Goal: Task Accomplishment & Management: Manage account settings

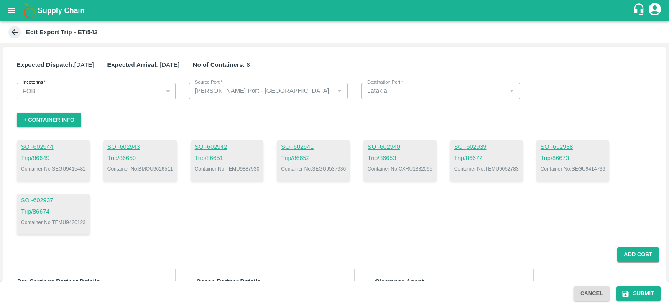
click at [408, 189] on div "SO - 602944 Trip/ 86649 Container No: SEGU9415481 SO - 602943 Trip/ 86650 Conta…" at bounding box center [334, 187] width 635 height 94
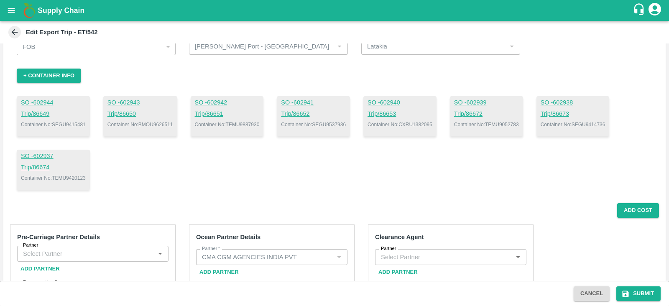
click at [414, 162] on div "SO - 602944 Trip/ 86649 Container No: SEGU9415481 SO - 602943 Trip/ 86650 Conta…" at bounding box center [334, 143] width 635 height 94
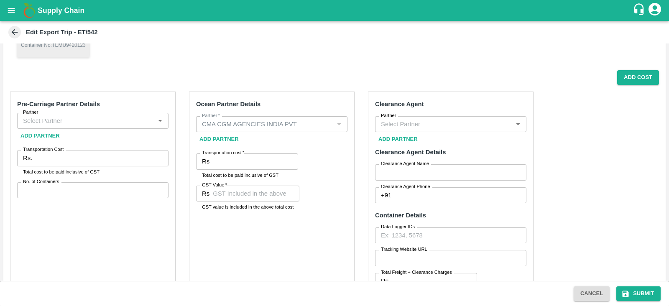
scroll to position [176, 0]
click at [136, 124] on input "Partner" at bounding box center [86, 121] width 132 height 11
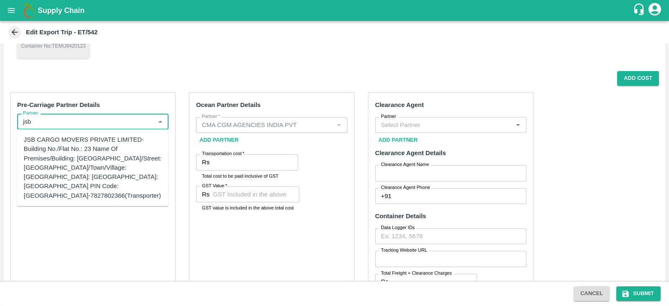
click at [98, 183] on div "JSB CARGO MOVERS PRIVATE LIMITED-Building No./Flat No.: 23 Name Of Premises/Bui…" at bounding box center [93, 167] width 138 height 65
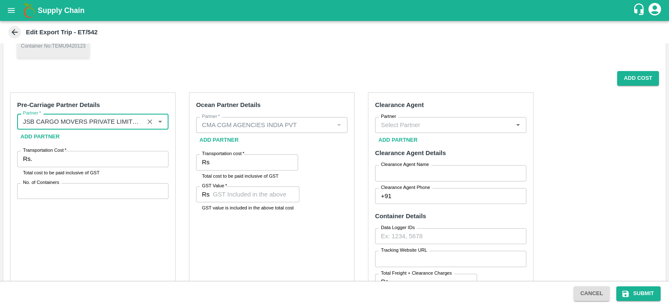
type input "JSB CARGO MOVERS PRIVATE LIMITED-Building No./Flat No.: 23 Name Of Premises/Bui…"
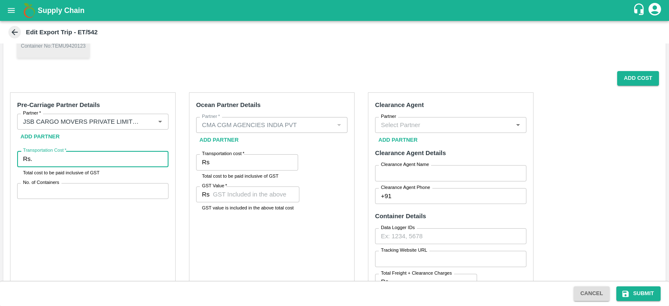
click at [85, 158] on input "Transportation Cost   *" at bounding box center [102, 159] width 133 height 16
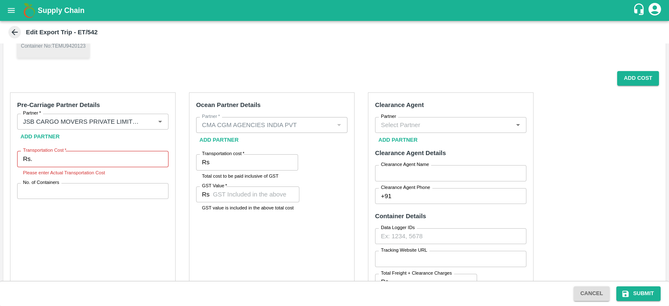
click at [385, 43] on div "Edit Export Trip - ET/542" at bounding box center [334, 32] width 669 height 23
click at [96, 158] on input "Transportation Cost   *" at bounding box center [102, 159] width 133 height 16
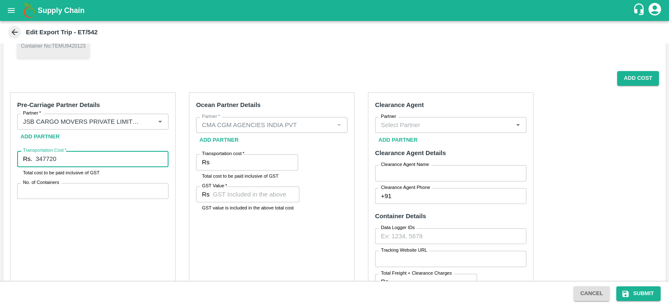
type input "347720"
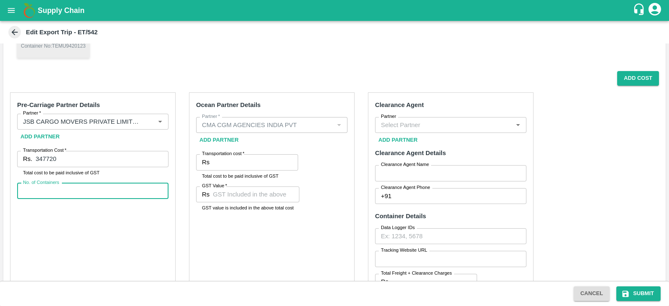
click at [82, 189] on input "No. of Containers" at bounding box center [92, 191] width 151 height 16
type input "8"
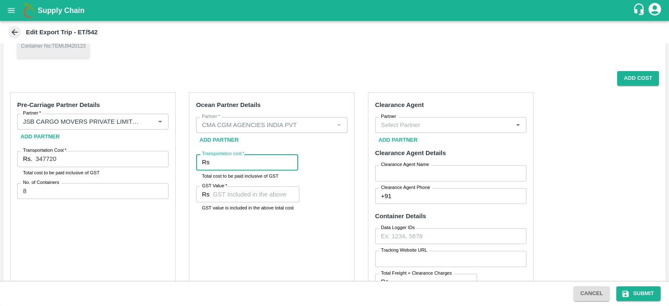
click at [252, 162] on input "Transportation cost   *" at bounding box center [255, 162] width 85 height 16
click at [244, 251] on div "Ocean Partner Details Partner   * Partner   * Add Partner Transportation cost  …" at bounding box center [272, 218] width 166 height 252
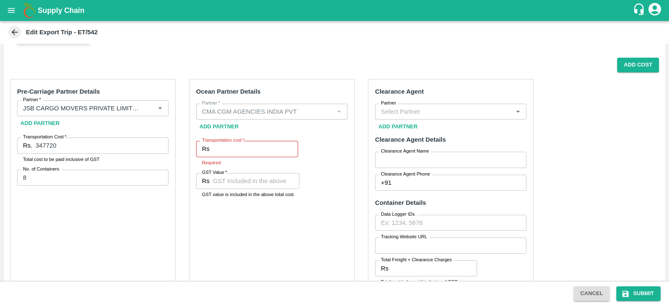
scroll to position [190, 0]
click at [244, 251] on div "Ocean Partner Details Partner   * Partner   * Add Partner Transportation cost  …" at bounding box center [272, 205] width 166 height 252
click at [398, 111] on input "Partner" at bounding box center [443, 111] width 132 height 11
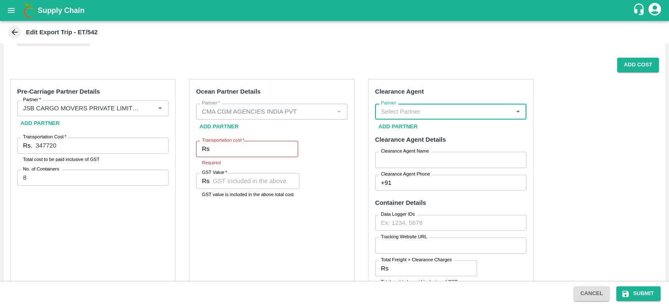
click at [398, 111] on input "Partner" at bounding box center [443, 111] width 132 height 11
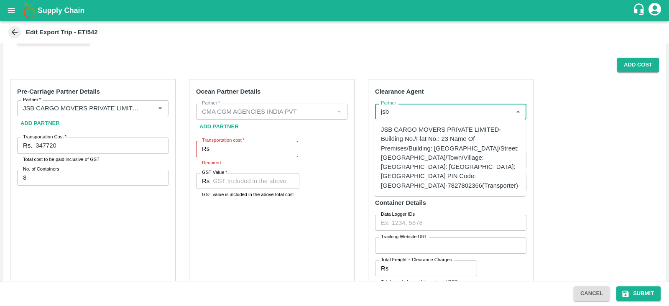
click at [414, 145] on div "JSB CARGO MOVERS PRIVATE LIMITED-Building No./Flat No.: 23 Name Of Premises/Bui…" at bounding box center [450, 157] width 138 height 65
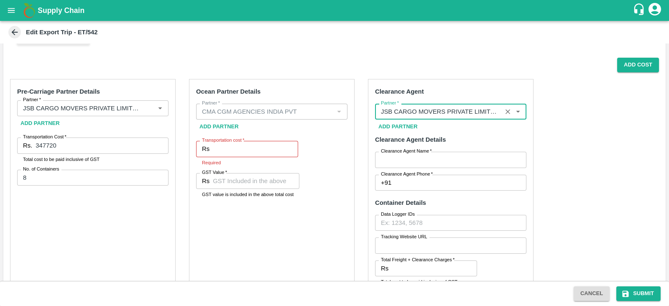
click at [441, 110] on input "Partner   *" at bounding box center [438, 111] width 122 height 11
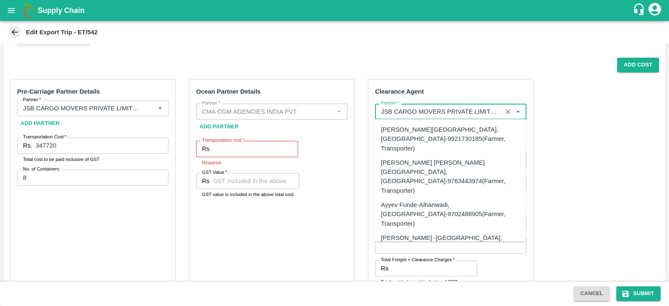
scroll to position [47314, 0]
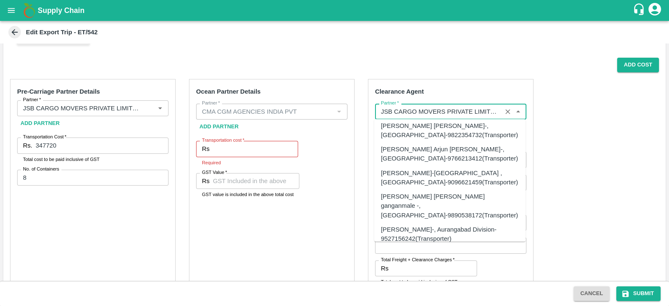
type input "JSB CARGO MOVERS PRIVATE LIMITED-Building No./Flat No.: 23 Name Of Premises/Bui…"
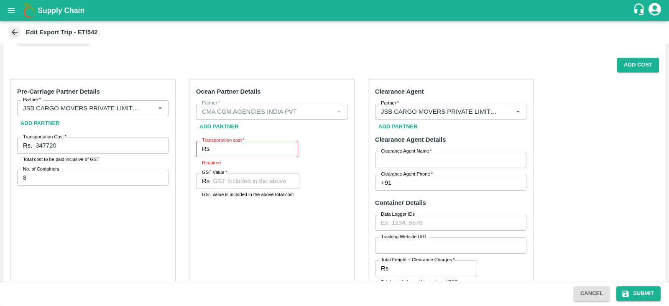
click at [578, 202] on div "Pre-Carriage Partner Details Partner   * Partner   * Add Partner Transportation…" at bounding box center [334, 278] width 662 height 413
click at [444, 158] on input "Clearance Agent Name   *" at bounding box center [450, 160] width 151 height 16
type input "JSB"
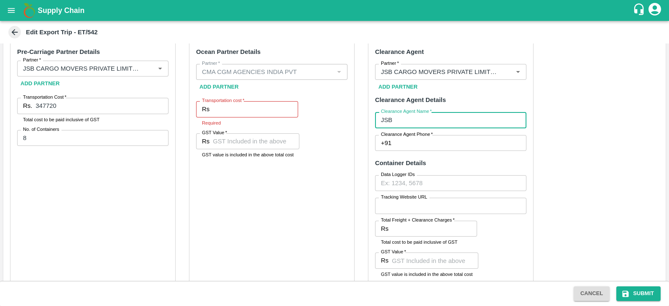
scroll to position [233, 0]
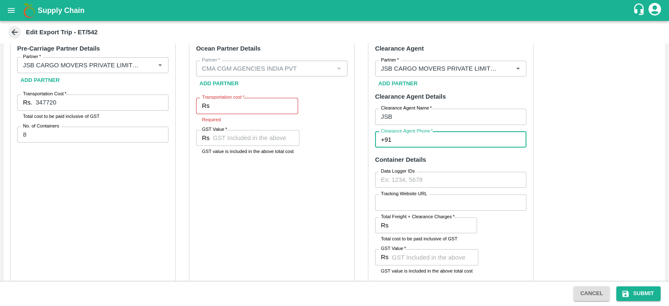
click at [407, 141] on input "Clearance Agent Phone   *" at bounding box center [461, 140] width 132 height 16
type input "7"
click at [461, 63] on input "Partner   *" at bounding box center [438, 68] width 122 height 11
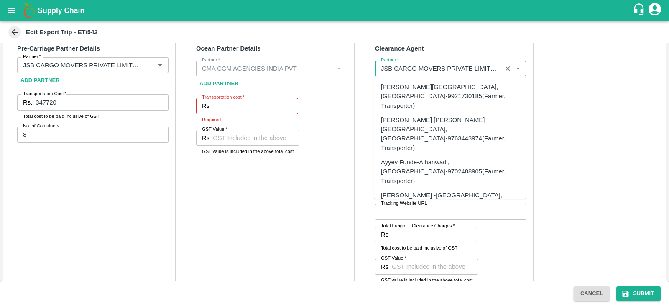
scroll to position [47314, 0]
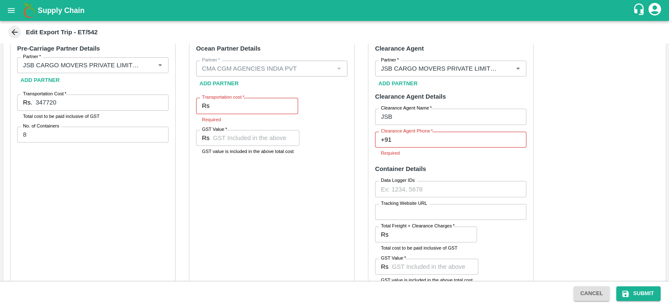
click at [611, 168] on div "Pre-Carriage Partner Details Partner   * Partner   * Add Partner Transportation…" at bounding box center [334, 240] width 662 height 422
click at [447, 139] on input "Clearance Agent Phone   *" at bounding box center [461, 140] width 132 height 16
type input "7827802366"
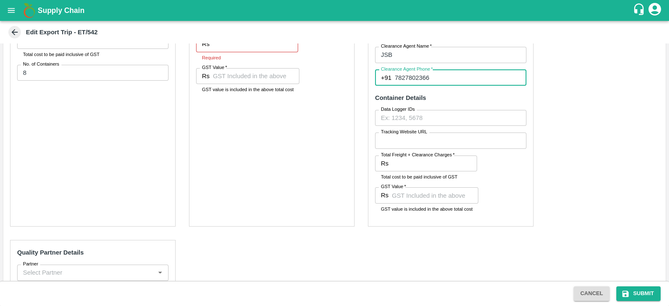
scroll to position [296, 0]
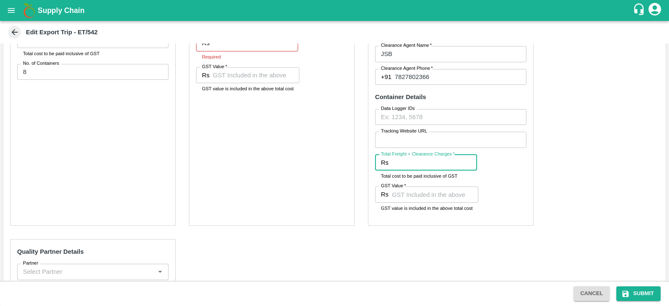
click at [408, 167] on input "Total Freight + Clearance Charges   *" at bounding box center [434, 163] width 85 height 16
type input "40592"
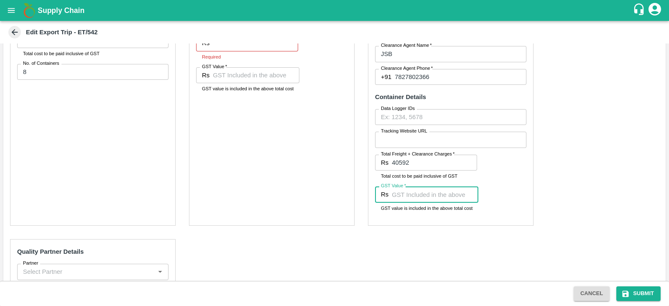
click at [398, 198] on input "GST Value   *" at bounding box center [435, 194] width 87 height 16
type input "6192"
click at [288, 188] on div "Ocean Partner Details Partner   * Partner   * Add Partner Transportation cost  …" at bounding box center [272, 99] width 166 height 252
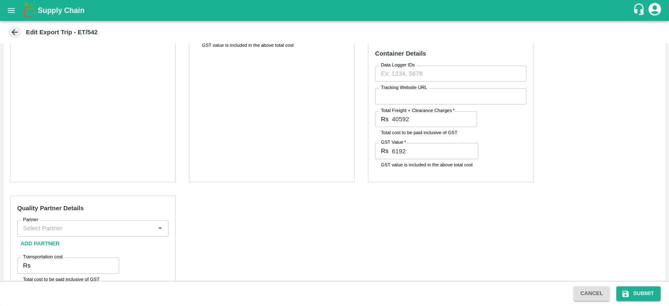
scroll to position [396, 0]
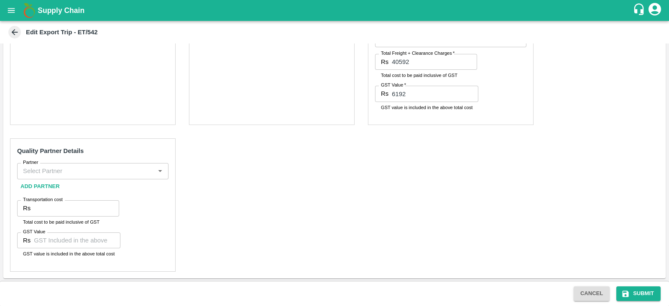
click at [55, 171] on input "Partner" at bounding box center [86, 171] width 132 height 11
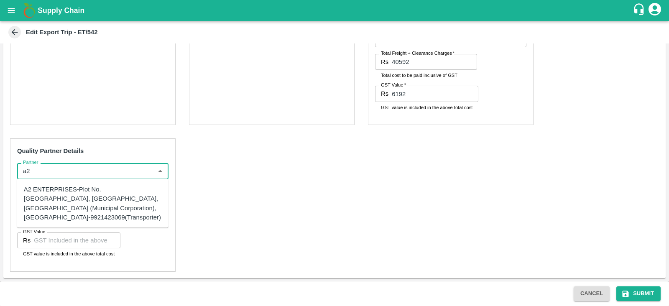
click at [55, 199] on div "A2 ENTERPRISES-Plot No.[GEOGRAPHIC_DATA], [GEOGRAPHIC_DATA], [GEOGRAPHIC_DATA] …" at bounding box center [93, 203] width 138 height 37
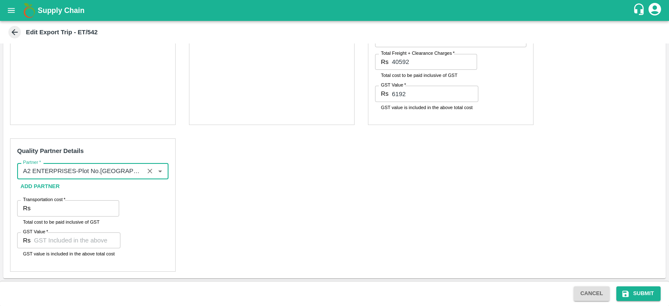
type input "A2 ENTERPRISES-Plot No.[GEOGRAPHIC_DATA], [GEOGRAPHIC_DATA], [GEOGRAPHIC_DATA] …"
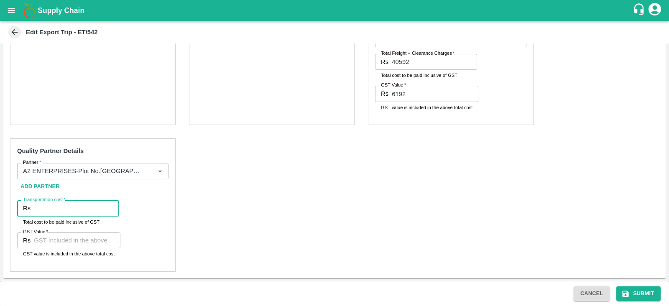
click at [42, 210] on input "Transportation cost   *" at bounding box center [76, 208] width 85 height 16
type input "5300"
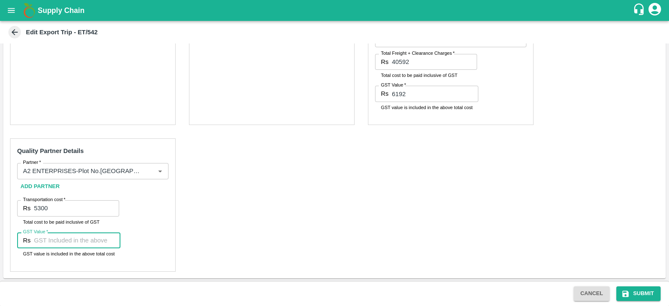
click at [56, 237] on input "GST Value   *" at bounding box center [77, 240] width 87 height 16
type input "00"
click at [137, 247] on div "GST Value   * Rs 00 GST Value GST value is included in the above total cost" at bounding box center [92, 248] width 151 height 32
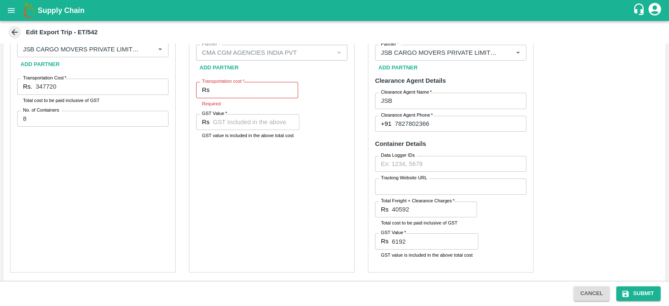
scroll to position [248, 0]
click at [230, 124] on input "GST Value   *" at bounding box center [256, 123] width 87 height 16
paste input "50342.24"
type input "50342.24"
click at [246, 89] on input "Transportation cost   *" at bounding box center [255, 91] width 85 height 16
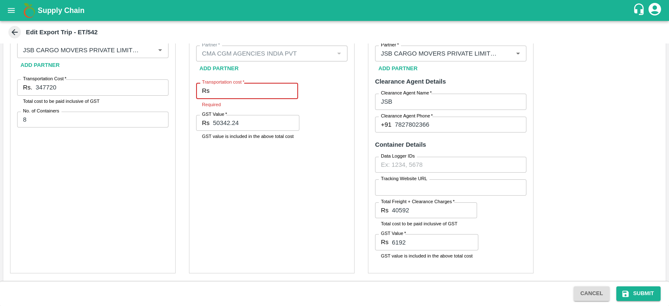
paste input "330021.38"
type input "330021.38"
click at [290, 193] on div "Ocean Partner Details Partner   * Partner   * Add Partner Transportation cost  …" at bounding box center [272, 147] width 166 height 252
click at [631, 290] on button "Submit" at bounding box center [638, 293] width 44 height 15
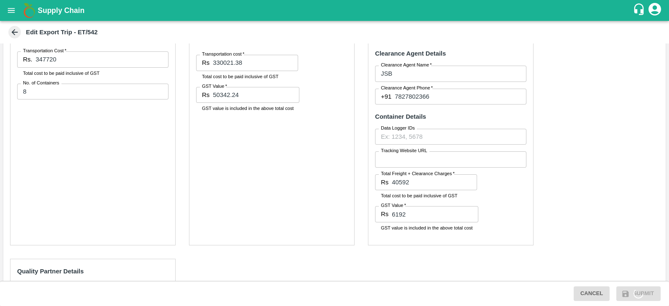
scroll to position [345, 0]
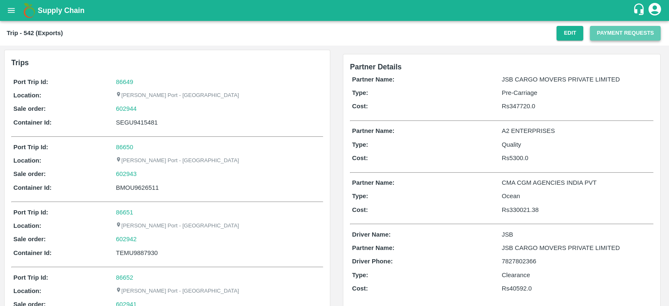
click at [611, 32] on button "Payment Requests" at bounding box center [625, 33] width 71 height 15
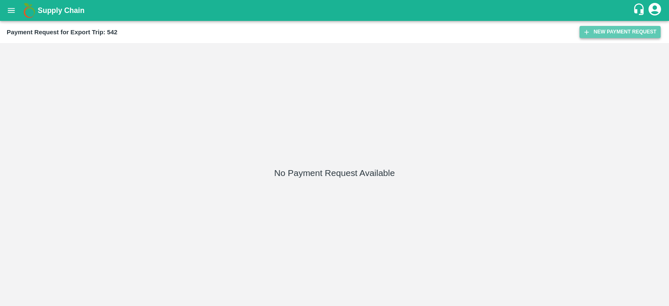
click at [606, 35] on button "New Payment Request" at bounding box center [619, 32] width 81 height 12
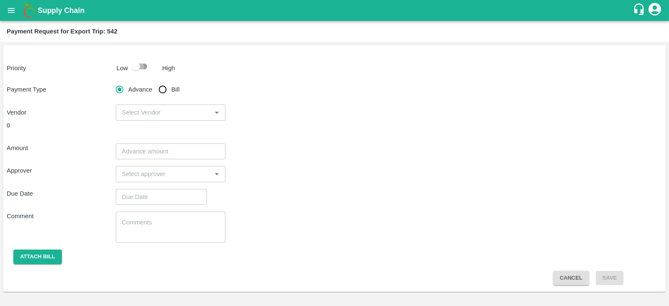
click at [131, 63] on input "checkbox" at bounding box center [136, 67] width 48 height 16
checkbox input "true"
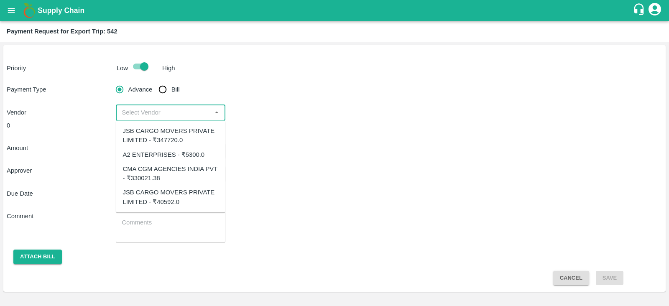
click at [178, 114] on input "input" at bounding box center [163, 112] width 90 height 11
click at [168, 161] on div "A2 ENTERPRISES - ₹5300.0" at bounding box center [170, 155] width 109 height 14
type input "A2 ENTERPRISES - ₹5300.0"
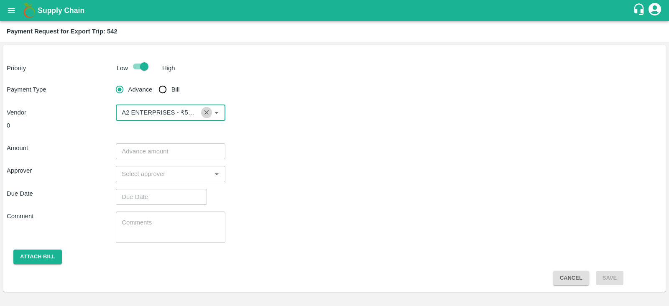
click at [206, 113] on icon "Clear" at bounding box center [206, 112] width 5 height 5
click at [206, 113] on input "input" at bounding box center [163, 112] width 90 height 11
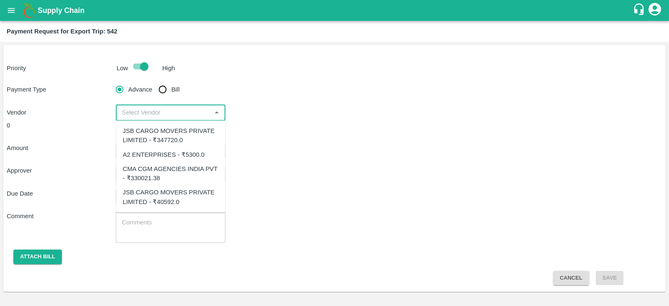
click at [175, 170] on div "CMA CGM AGENCIES INDIA PVT - ₹330021.38" at bounding box center [171, 173] width 96 height 19
type input "CMA CGM AGENCIES INDIA PVT - ₹330021.38"
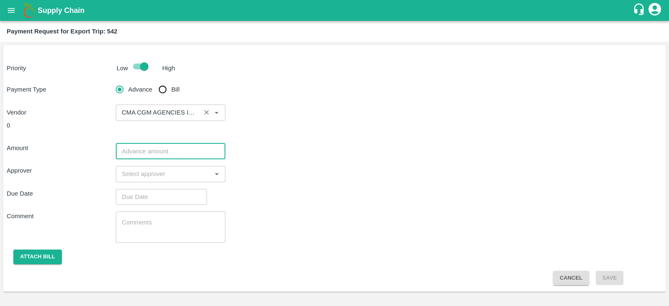
click at [164, 149] on input "number" at bounding box center [170, 151] width 109 height 16
paste input "330021.38"
type input "330021.38"
click at [307, 153] on div "Amount 330021.38 ​" at bounding box center [334, 151] width 655 height 16
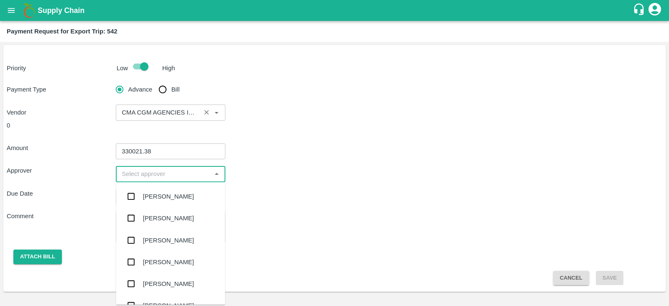
click at [164, 176] on input "input" at bounding box center [163, 173] width 90 height 11
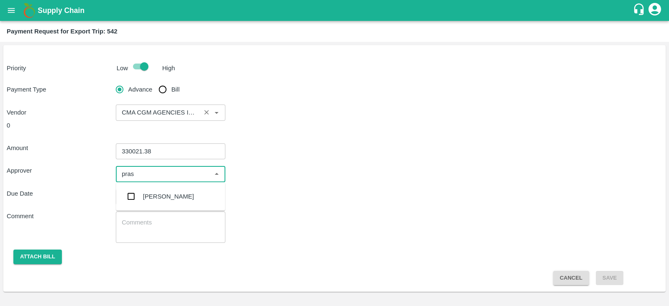
type input "prasa"
click at [156, 195] on div "[PERSON_NAME]" at bounding box center [168, 196] width 51 height 9
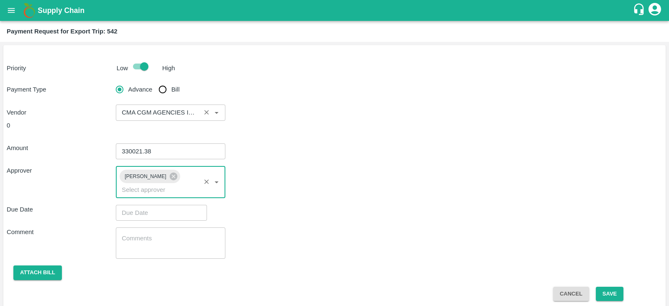
type input "DD/MM/YYYY hh:mm aa"
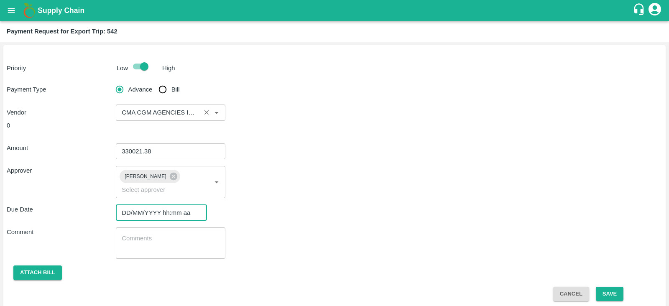
click at [141, 206] on input "DD/MM/YYYY hh:mm aa" at bounding box center [158, 213] width 85 height 16
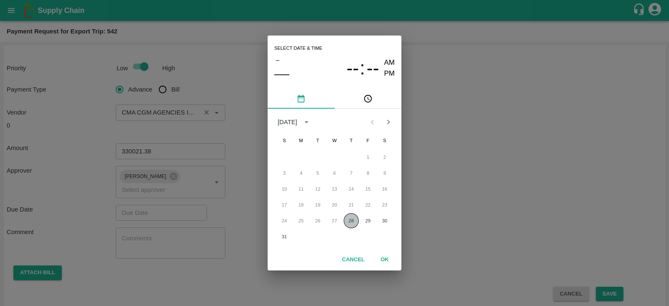
click at [354, 222] on button "28" at bounding box center [351, 220] width 15 height 15
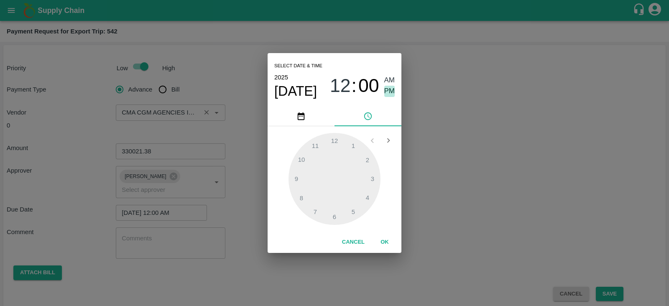
click at [387, 88] on span "PM" at bounding box center [389, 91] width 11 height 11
click at [334, 209] on div at bounding box center [334, 179] width 92 height 92
type input "[DATE] 06:00 PM"
click at [388, 239] on button "OK" at bounding box center [384, 242] width 27 height 15
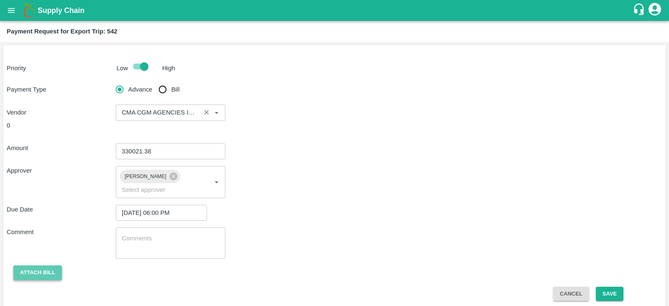
click at [48, 265] on button "Attach bill" at bounding box center [37, 272] width 48 height 15
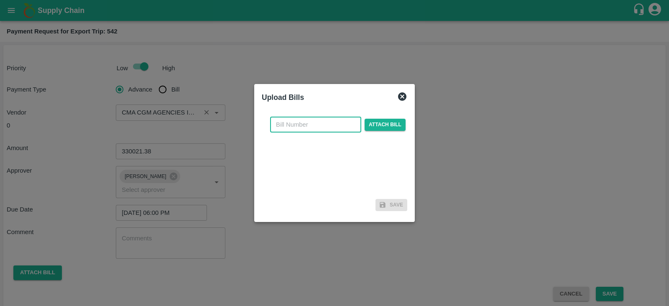
click at [311, 125] on input "text" at bounding box center [315, 125] width 91 height 16
paste input "INEMHC26062604"
type input "INEMHC26062604"
click at [389, 121] on span "Attach bill" at bounding box center [384, 125] width 41 height 12
click at [0, 0] on input "Attach bill" at bounding box center [0, 0] width 0 height 0
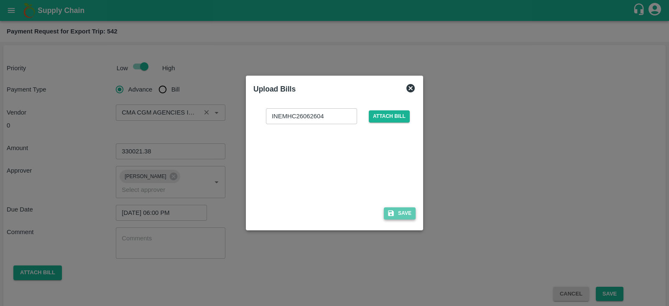
click at [397, 212] on button "Save" at bounding box center [400, 213] width 32 height 12
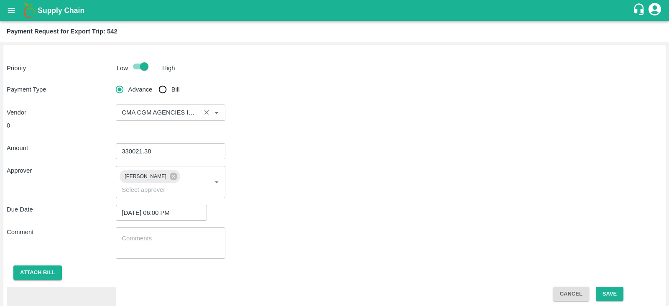
scroll to position [38, 0]
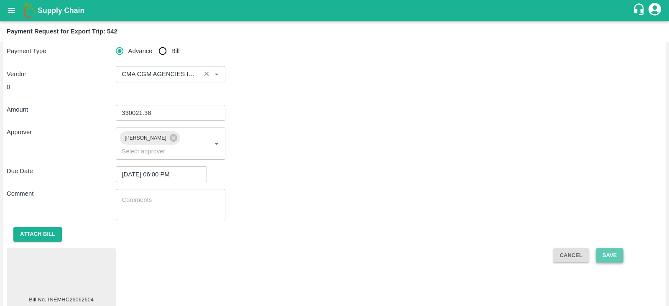
click at [613, 248] on button "Save" at bounding box center [610, 255] width 28 height 15
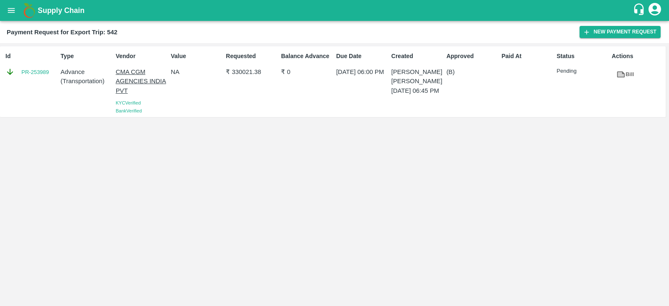
click at [27, 84] on div "Id PR-253989" at bounding box center [29, 81] width 55 height 66
copy link "PR-253989"
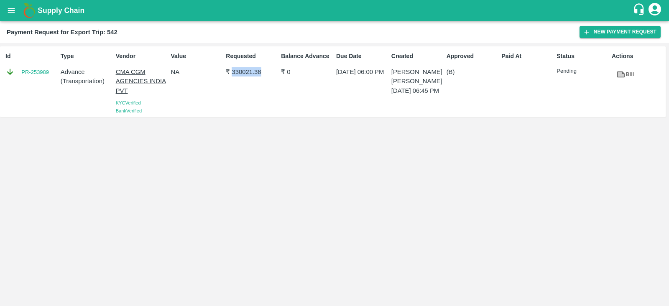
drag, startPoint x: 230, startPoint y: 74, endPoint x: 261, endPoint y: 74, distance: 30.5
click at [261, 74] on p "₹ 330021.38" at bounding box center [252, 71] width 52 height 9
copy p "330021.38"
click at [410, 127] on div "Id PR-253989 Type Advance ( Transportation ) Vendor CMA CGM AGENCIES [GEOGRAPHI…" at bounding box center [334, 174] width 669 height 263
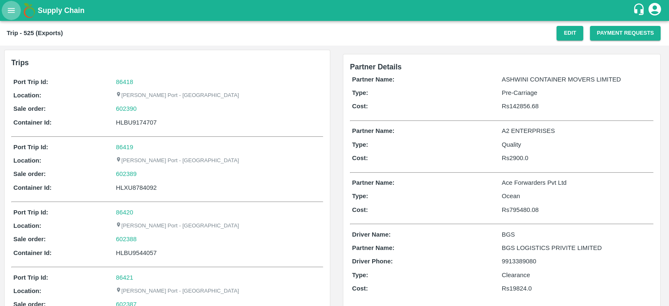
click at [8, 11] on icon "open drawer" at bounding box center [11, 10] width 9 height 9
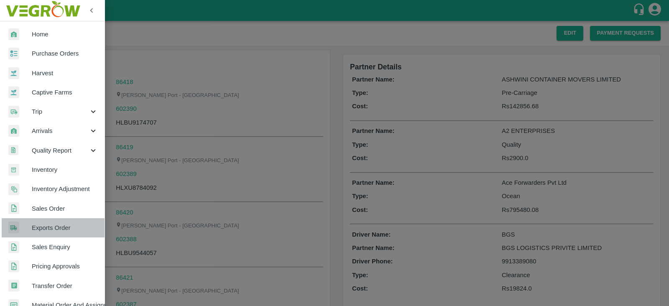
click at [63, 232] on span "Exports Order" at bounding box center [65, 227] width 66 height 9
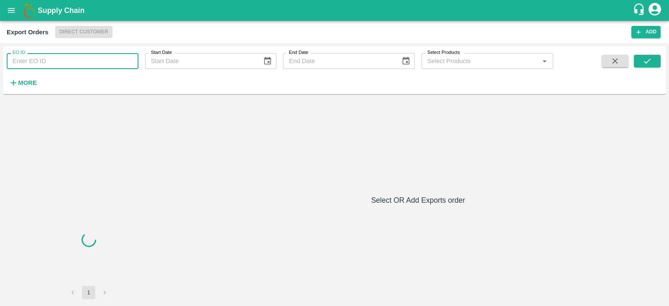
click at [57, 62] on input "EO ID" at bounding box center [73, 61] width 132 height 16
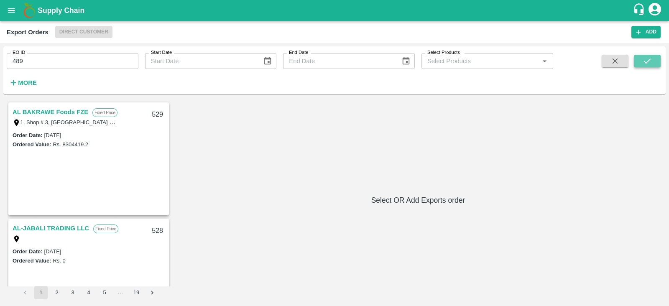
click at [645, 57] on icon "submit" at bounding box center [646, 60] width 9 height 9
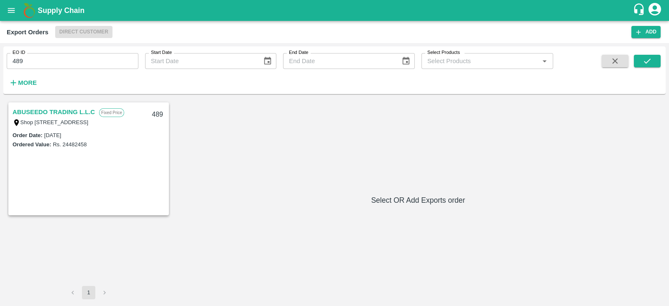
click at [77, 109] on link "ABUSEEDO TRADING L.L.C" at bounding box center [54, 112] width 82 height 11
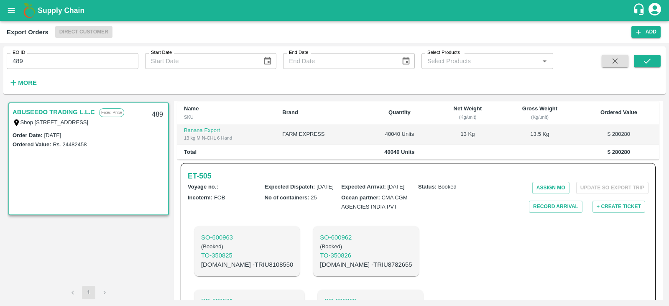
scroll to position [209, 0]
click at [206, 181] on h6 "ET- 505" at bounding box center [199, 177] width 23 height 12
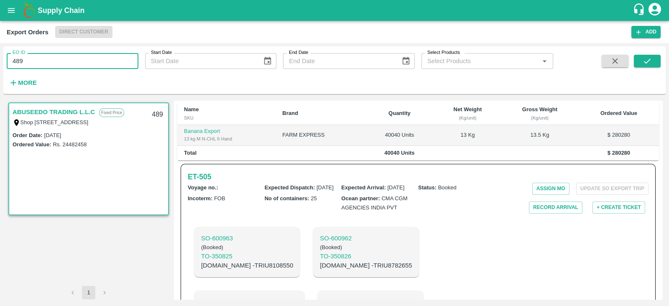
click at [75, 59] on input "489" at bounding box center [73, 61] width 132 height 16
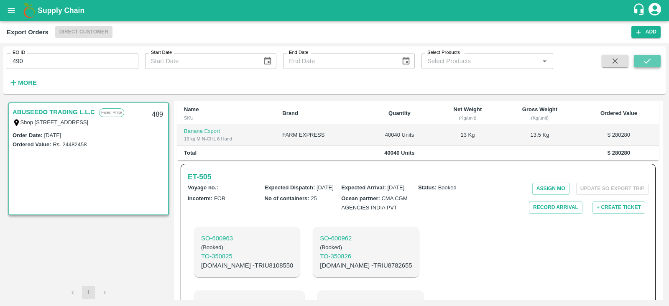
click at [644, 57] on icon "submit" at bounding box center [646, 60] width 9 height 9
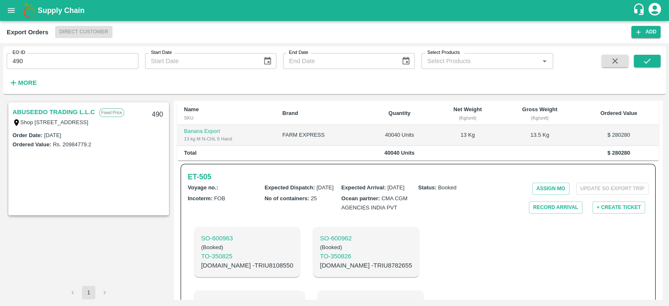
click at [79, 110] on link "ABUSEEDO TRADING L.L.C" at bounding box center [54, 112] width 82 height 11
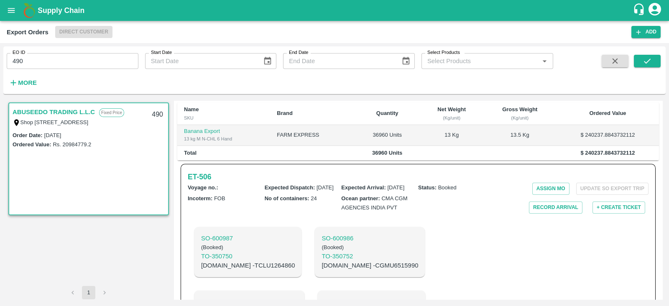
scroll to position [221, 0]
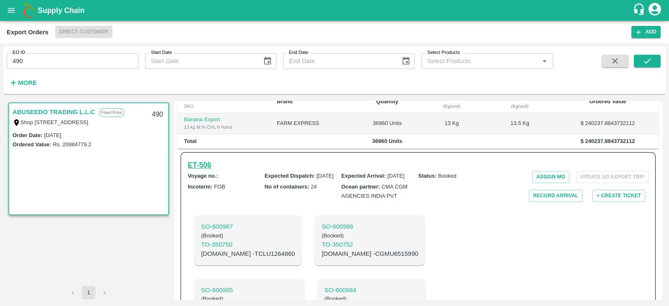
click at [207, 171] on h6 "ET- 506" at bounding box center [199, 165] width 23 height 12
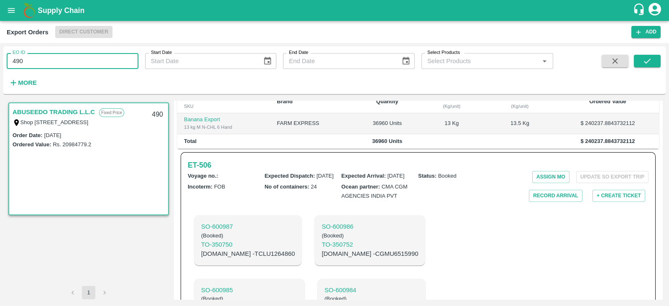
click at [90, 62] on input "490" at bounding box center [73, 61] width 132 height 16
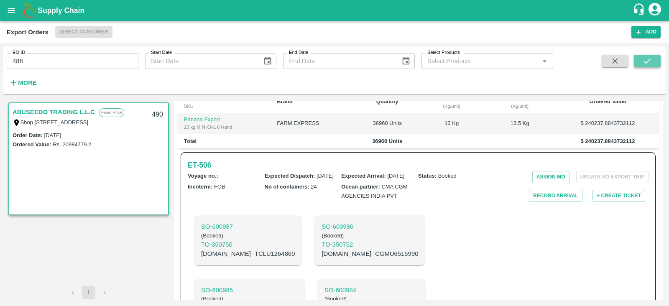
click at [646, 64] on icon "submit" at bounding box center [646, 60] width 9 height 9
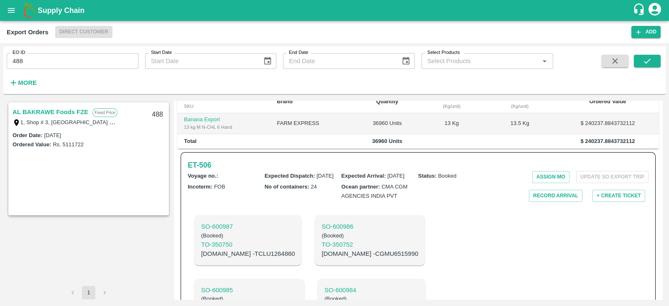
click at [81, 113] on link "AL BAKRAWE Foods FZE" at bounding box center [51, 112] width 76 height 11
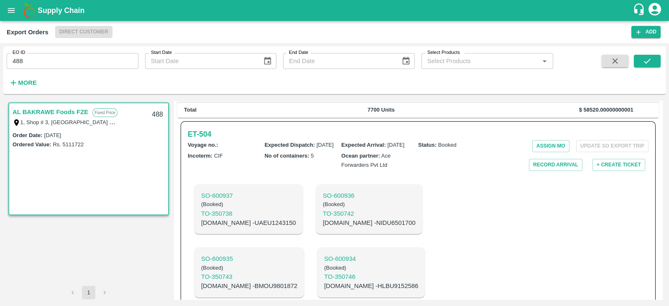
scroll to position [174, 0]
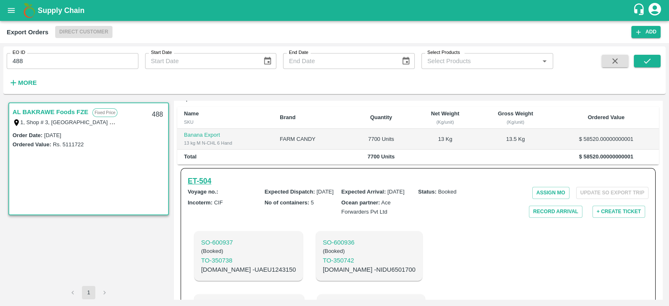
click at [209, 175] on h6 "ET- 504" at bounding box center [199, 181] width 23 height 12
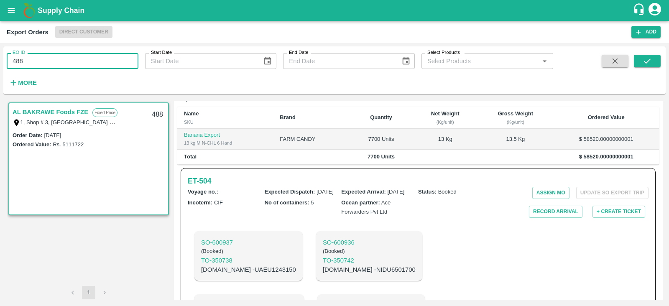
click at [104, 59] on input "488" at bounding box center [73, 61] width 132 height 16
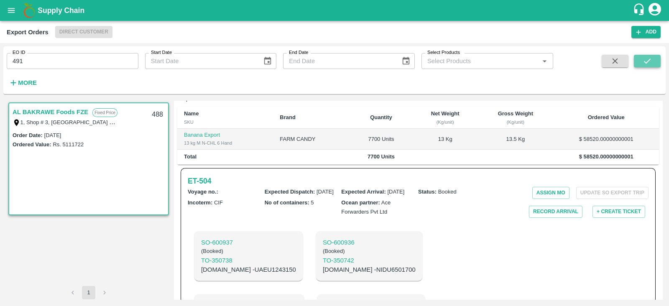
click at [648, 62] on icon "submit" at bounding box center [646, 60] width 9 height 9
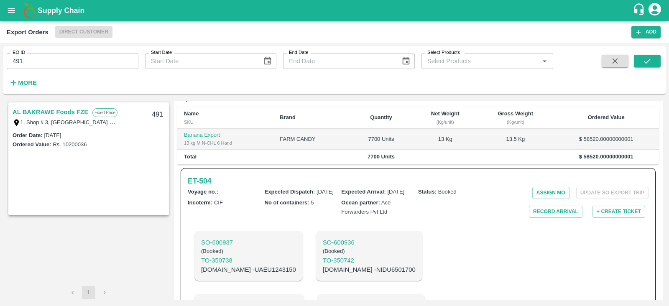
click at [69, 112] on link "AL BAKRAWE Foods FZE" at bounding box center [51, 112] width 76 height 11
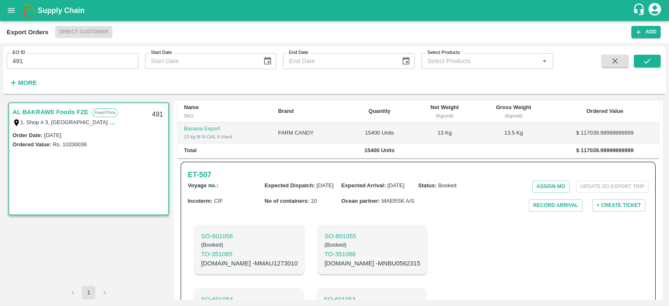
scroll to position [178, 0]
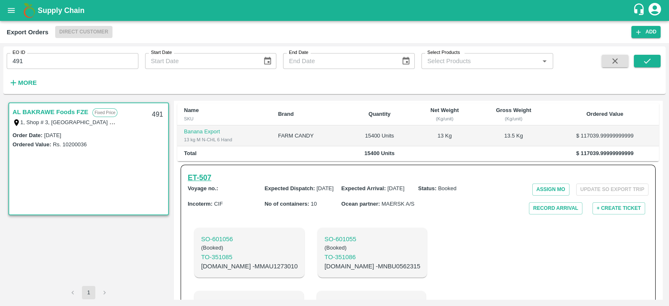
click at [189, 172] on h6 "ET- 507" at bounding box center [199, 178] width 23 height 12
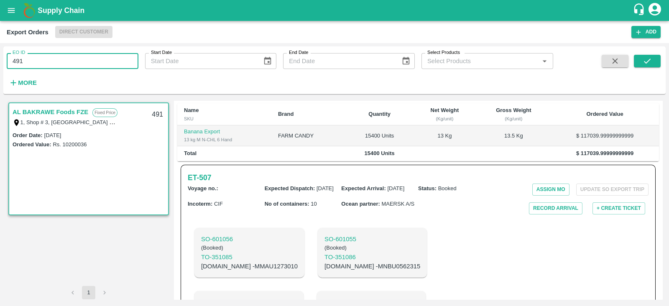
click at [59, 60] on input "491" at bounding box center [73, 61] width 132 height 16
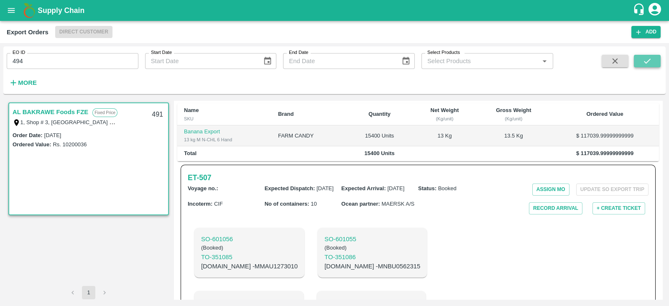
click at [645, 64] on icon "submit" at bounding box center [646, 60] width 9 height 9
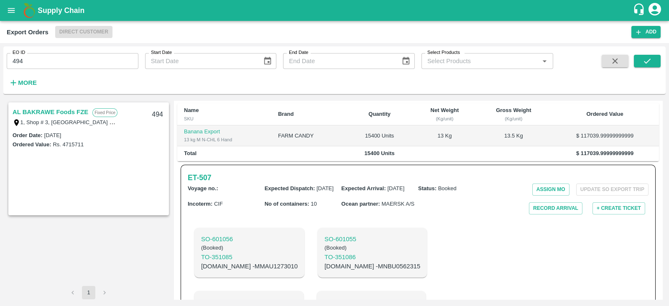
click at [68, 113] on link "AL BAKRAWE Foods FZE" at bounding box center [51, 112] width 76 height 11
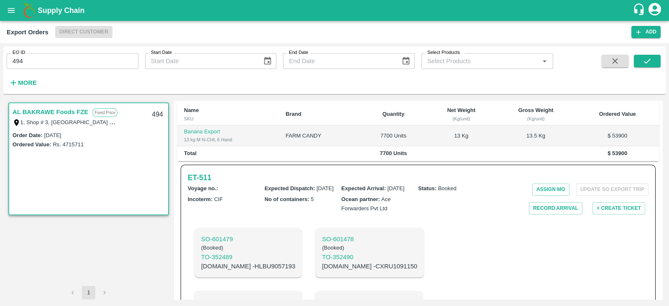
scroll to position [236, 0]
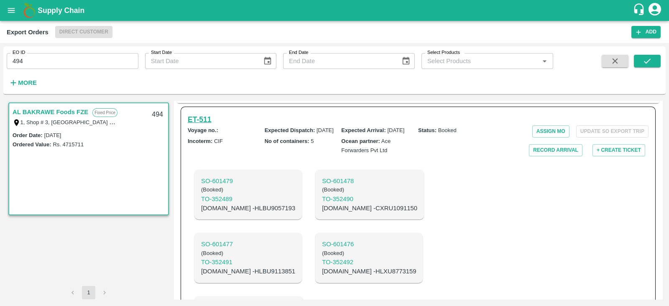
click at [208, 114] on h6 "ET- 511" at bounding box center [199, 120] width 23 height 12
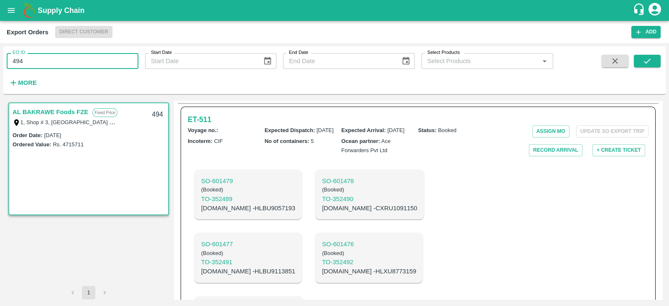
click at [89, 58] on input "494" at bounding box center [73, 61] width 132 height 16
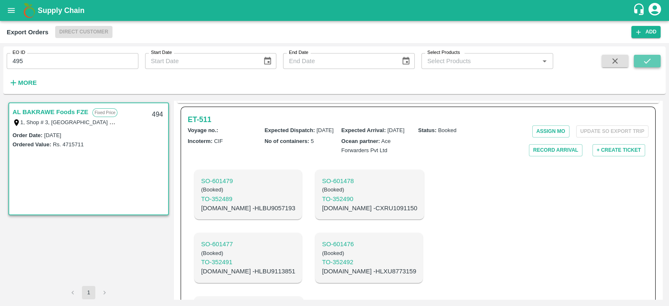
click at [642, 66] on icon "submit" at bounding box center [646, 60] width 9 height 9
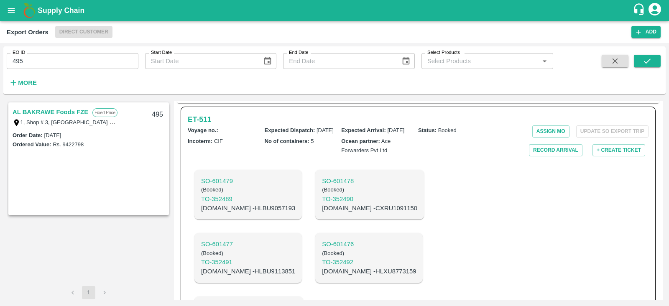
click at [67, 111] on link "AL BAKRAWE Foods FZE" at bounding box center [51, 112] width 76 height 11
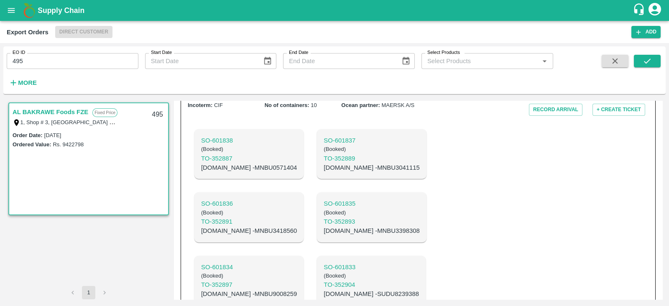
scroll to position [220, 0]
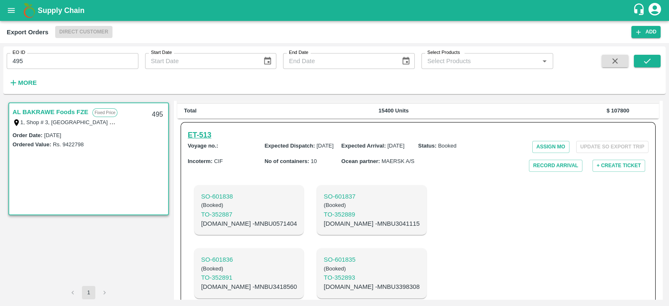
click at [205, 129] on h6 "ET- 513" at bounding box center [199, 135] width 23 height 12
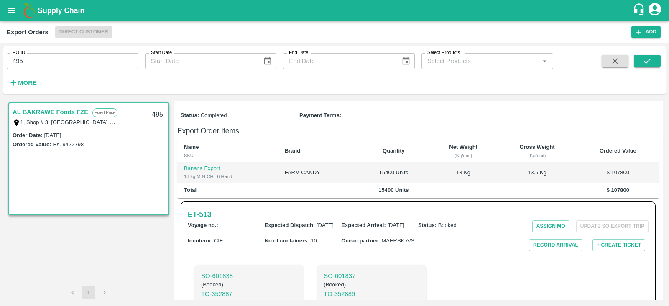
scroll to position [138, 0]
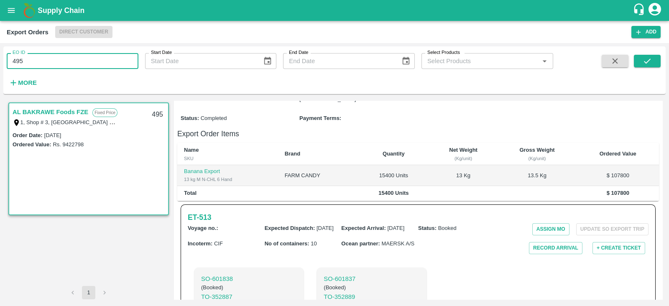
click at [87, 63] on input "495" at bounding box center [73, 61] width 132 height 16
type input "4"
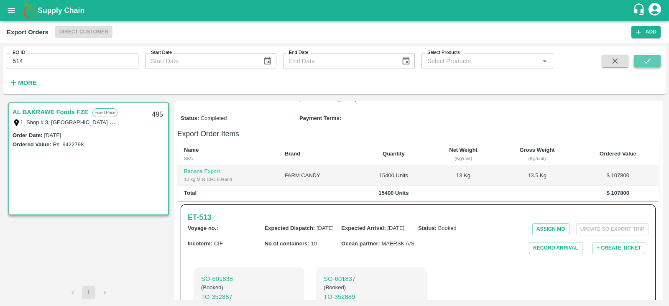
click at [650, 67] on button "submit" at bounding box center [647, 61] width 27 height 13
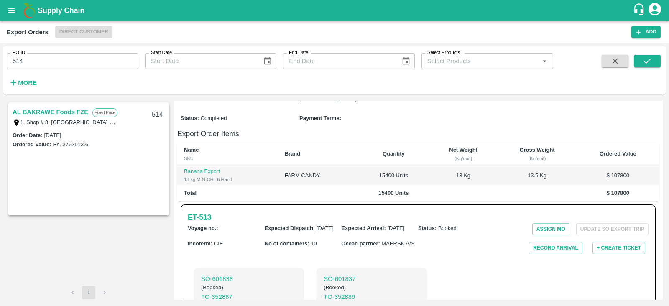
click at [63, 108] on link "AL BAKRAWE Foods FZE" at bounding box center [51, 112] width 76 height 11
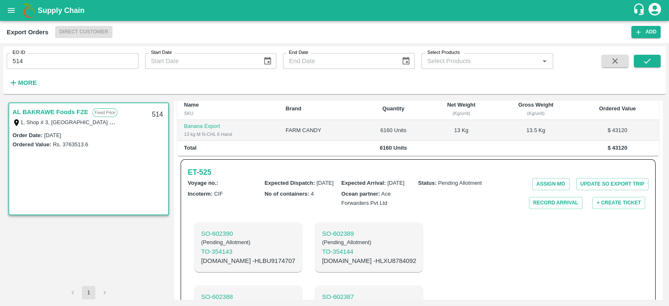
scroll to position [182, 0]
click at [188, 167] on h6 "ET- 525" at bounding box center [199, 173] width 23 height 12
click at [67, 61] on input "514" at bounding box center [73, 61] width 132 height 16
type input "515"
click at [650, 60] on icon "submit" at bounding box center [646, 60] width 9 height 9
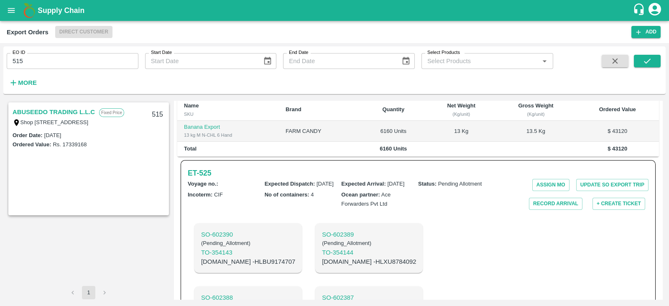
click at [89, 114] on link "ABUSEEDO TRADING L.L.C" at bounding box center [54, 112] width 82 height 11
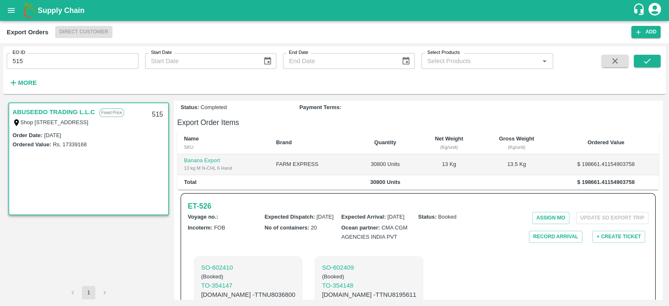
scroll to position [176, 0]
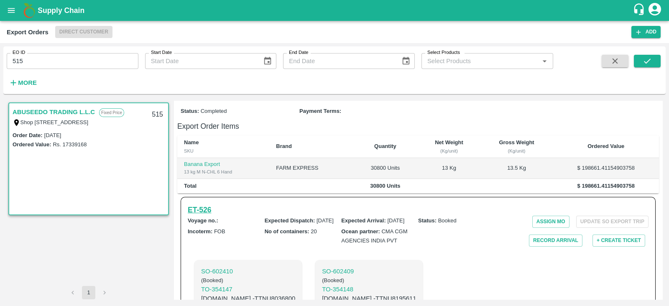
click at [204, 212] on h6 "ET- 526" at bounding box center [199, 210] width 23 height 12
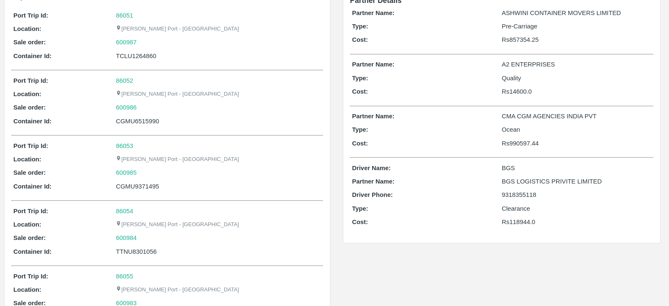
scroll to position [65, 0]
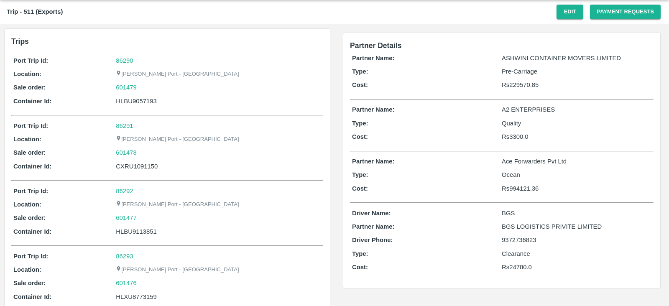
scroll to position [22, 0]
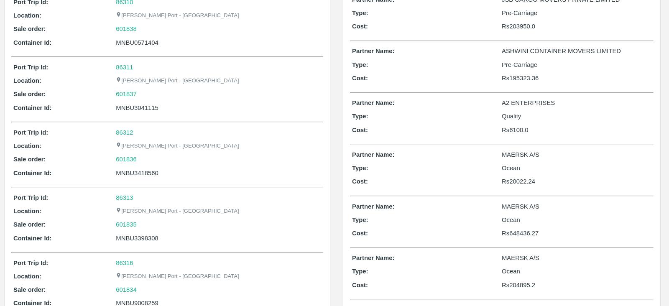
scroll to position [81, 0]
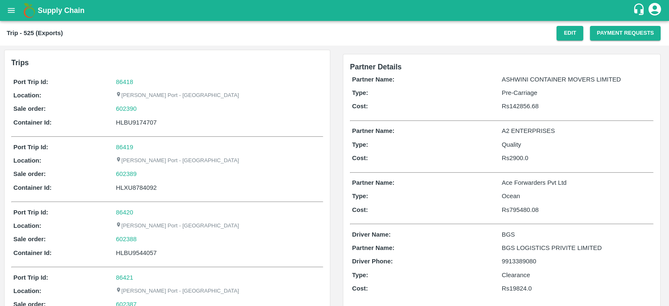
scroll to position [37, 0]
